Goal: Find specific page/section: Find specific page/section

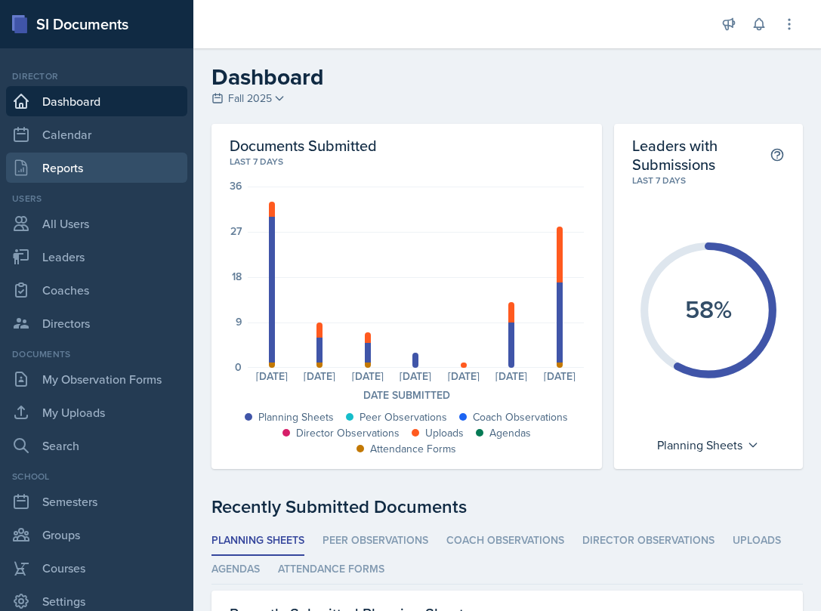
click at [142, 166] on link "Reports" at bounding box center [96, 168] width 181 height 30
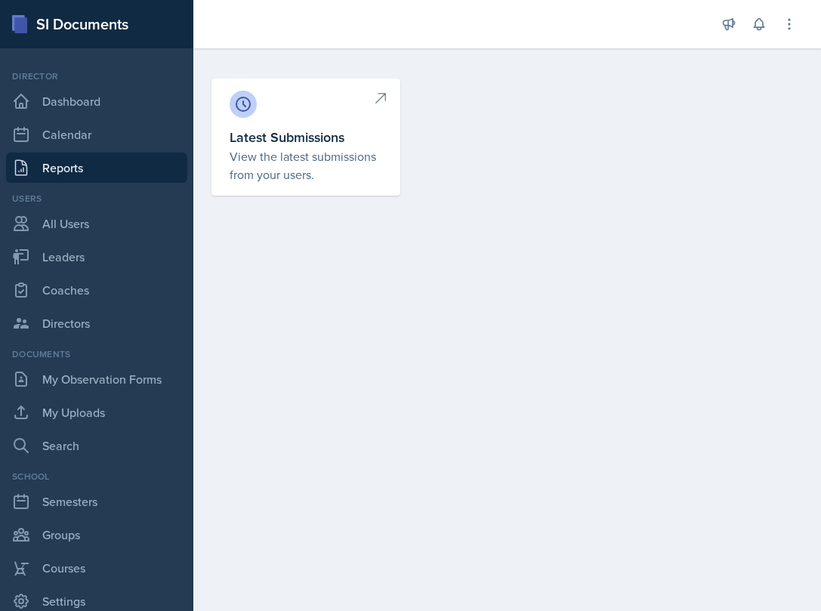
click at [278, 125] on link "Latest Submissions View the latest submissions from your users." at bounding box center [305, 137] width 189 height 117
select select "1"
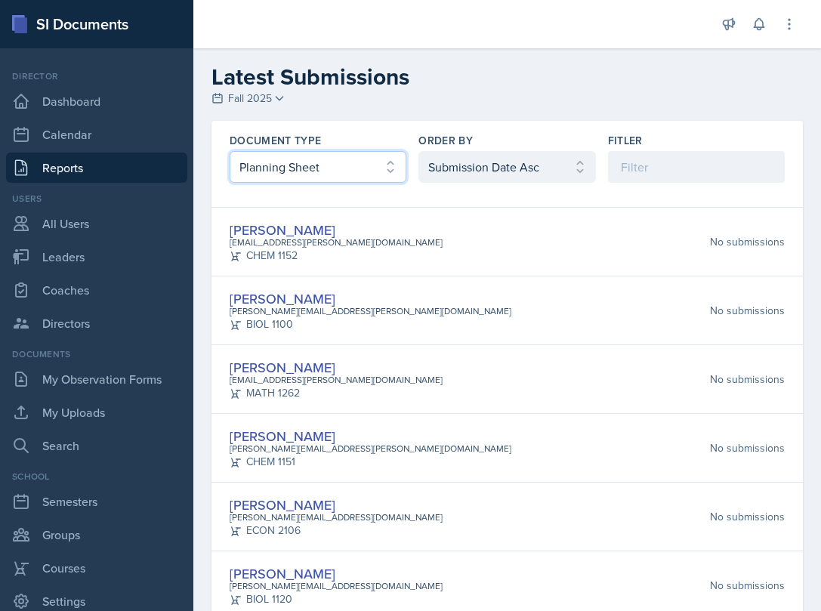
select select "2"
click option "Peer Observation Form" at bounding box center [0, 0] width 0 height 0
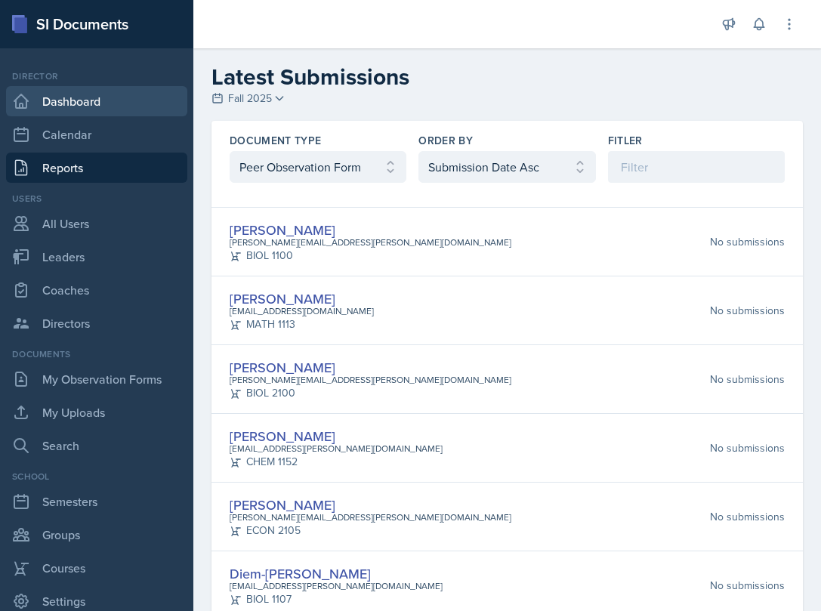
click at [104, 88] on link "Dashboard" at bounding box center [96, 101] width 181 height 30
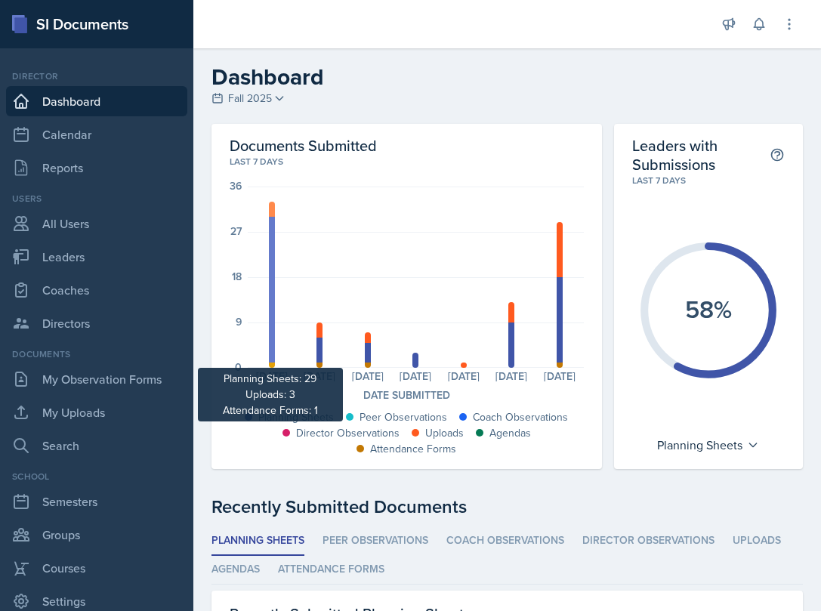
click at [270, 311] on div at bounding box center [272, 290] width 6 height 146
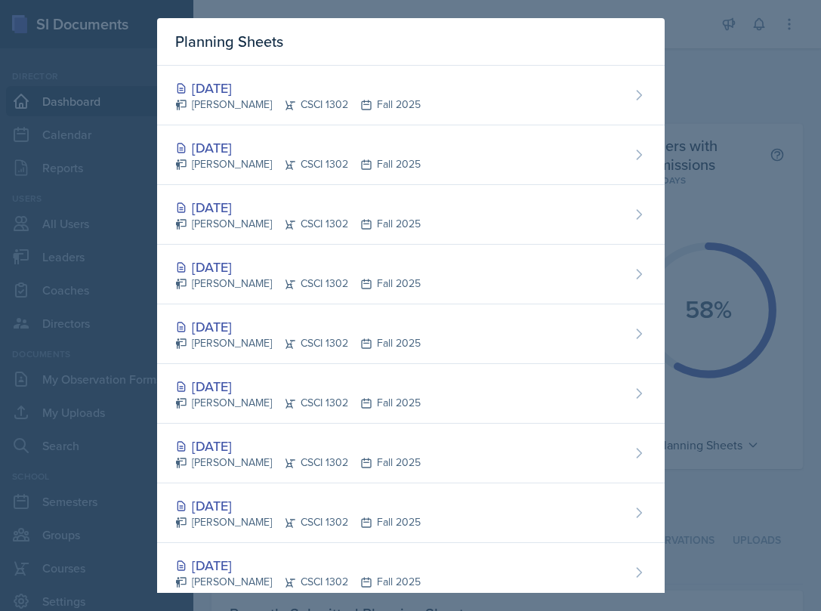
click at [50, 233] on div at bounding box center [410, 305] width 821 height 611
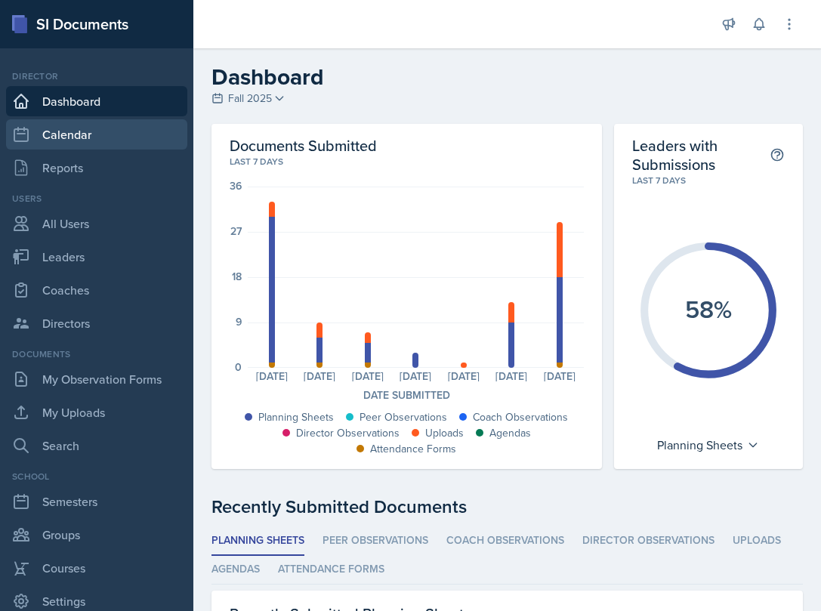
click at [76, 135] on link "Calendar" at bounding box center [96, 134] width 181 height 30
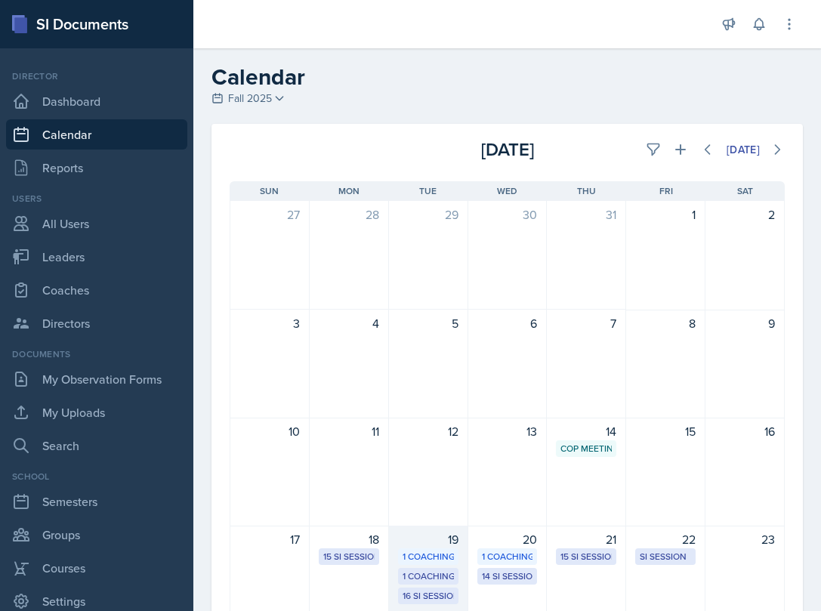
click at [403, 541] on div "19" at bounding box center [428, 539] width 60 height 18
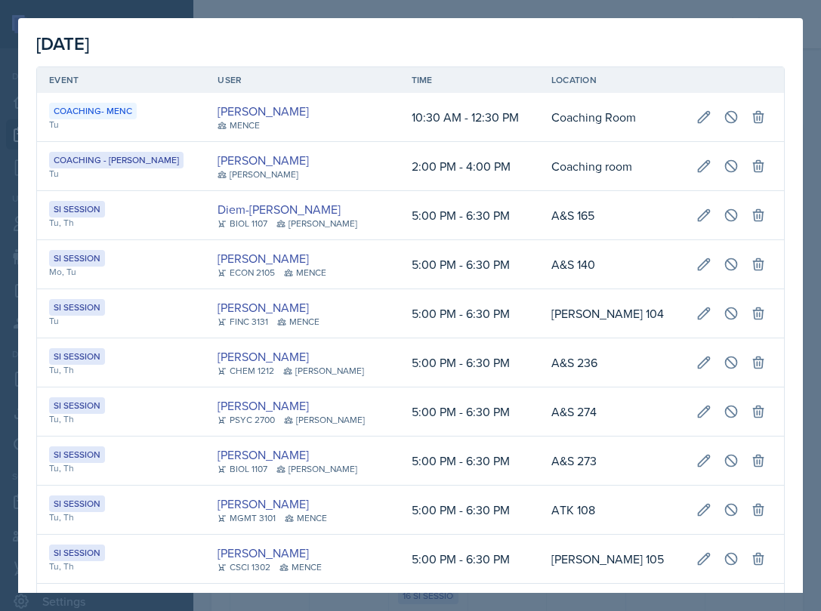
click at [8, 378] on div at bounding box center [410, 305] width 821 height 611
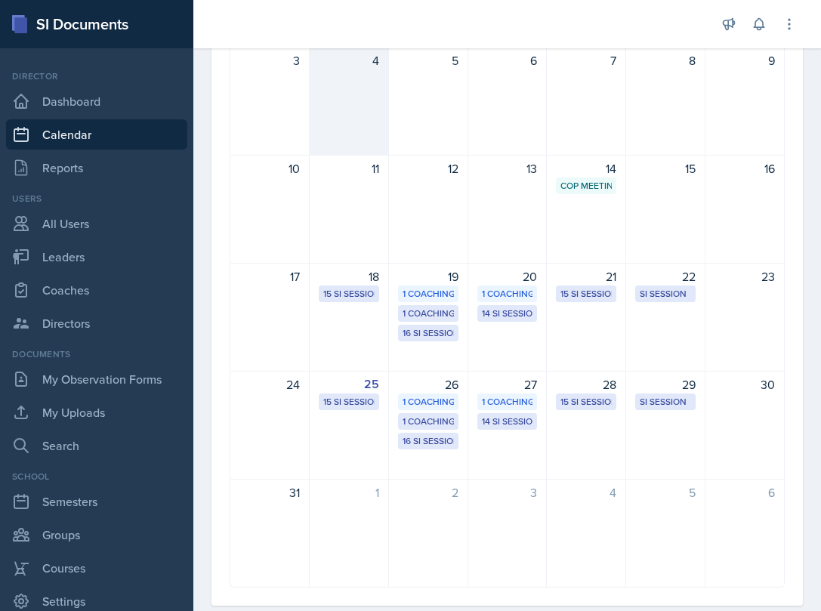
scroll to position [294, 0]
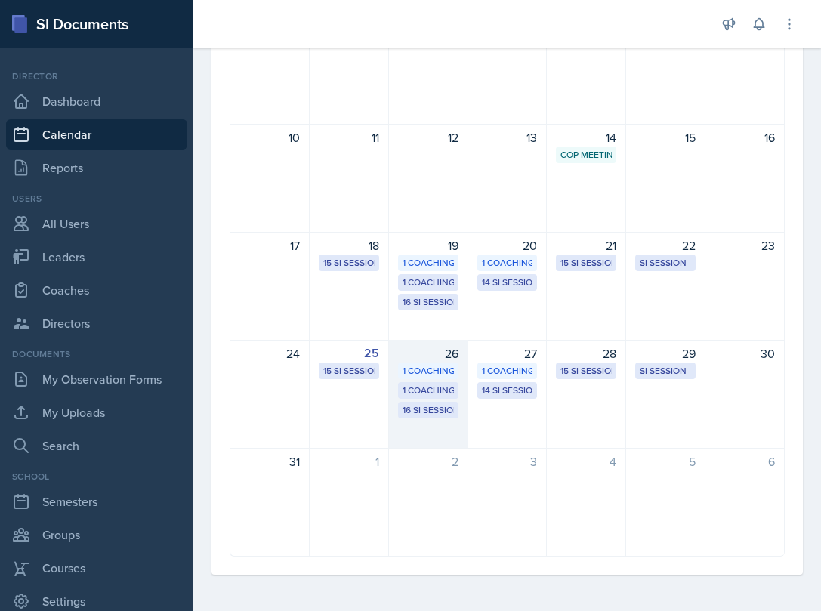
click at [444, 442] on div "26 1 Coaching- MENC 1 Coaching - [PERSON_NAME] 16 SI Sessions" at bounding box center [428, 394] width 79 height 109
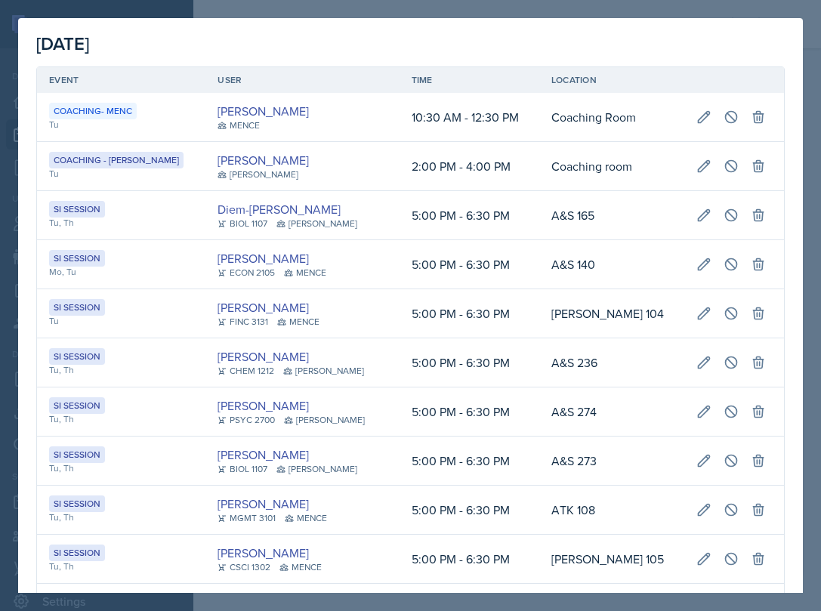
click at [4, 273] on div at bounding box center [410, 305] width 821 height 611
